Goal: Navigation & Orientation: Find specific page/section

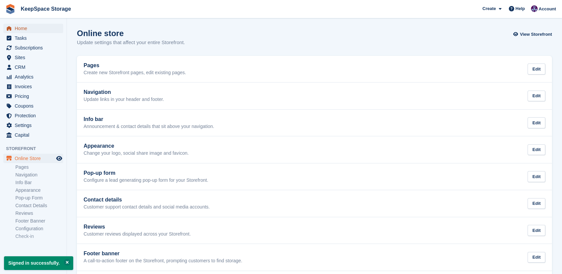
click at [34, 30] on span "Home" at bounding box center [35, 28] width 40 height 9
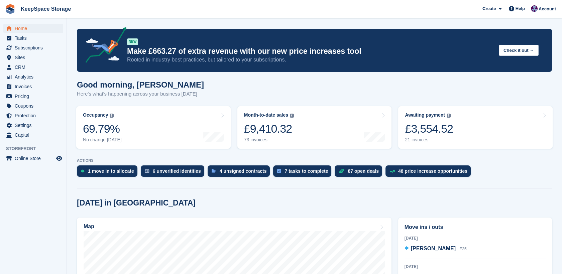
scroll to position [163, 0]
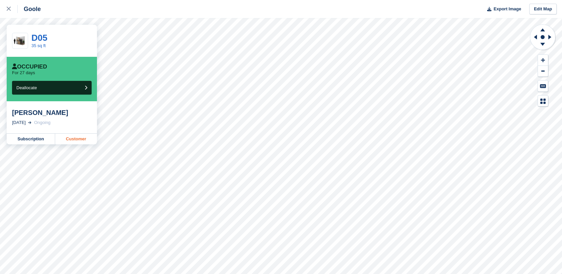
click at [81, 139] on link "Customer" at bounding box center [76, 139] width 42 height 11
click at [9, 9] on icon at bounding box center [9, 9] width 4 height 4
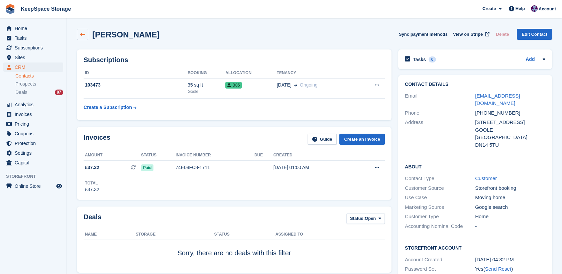
click at [79, 38] on link at bounding box center [82, 34] width 11 height 11
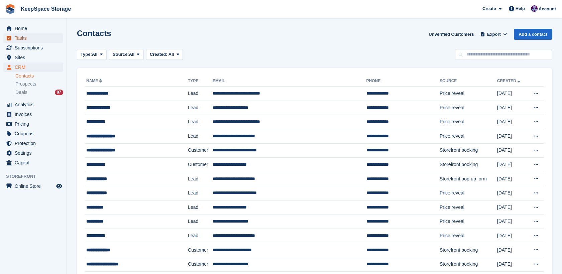
click at [31, 34] on span "Tasks" at bounding box center [35, 37] width 40 height 9
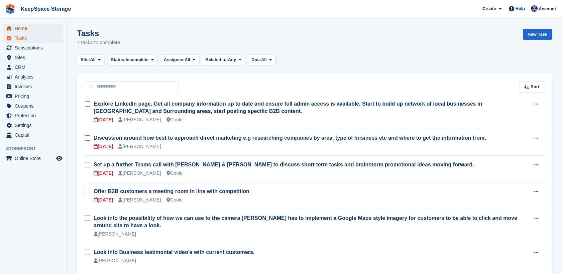
click at [24, 26] on span "Home" at bounding box center [35, 28] width 40 height 9
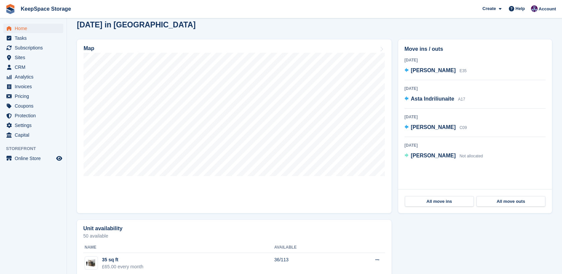
scroll to position [192, 0]
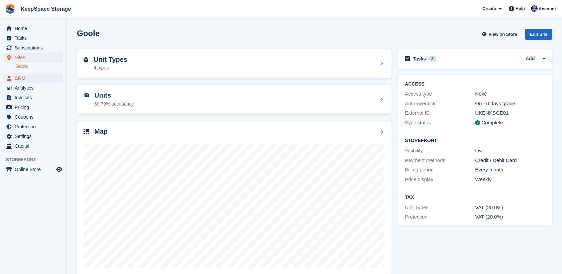
click at [34, 76] on span "CRM" at bounding box center [35, 78] width 40 height 9
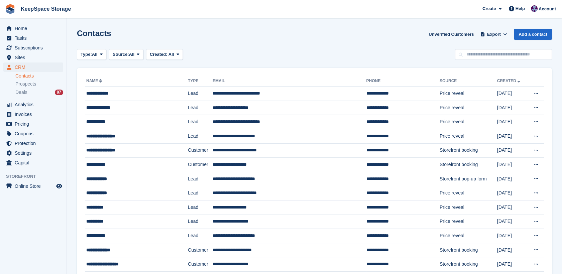
click at [35, 88] on ul "Contacts Prospects Deals 87" at bounding box center [40, 84] width 51 height 24
click at [34, 85] on span "Prospects" at bounding box center [25, 84] width 21 height 6
